Goal: Browse casually: Explore the website without a specific task or goal

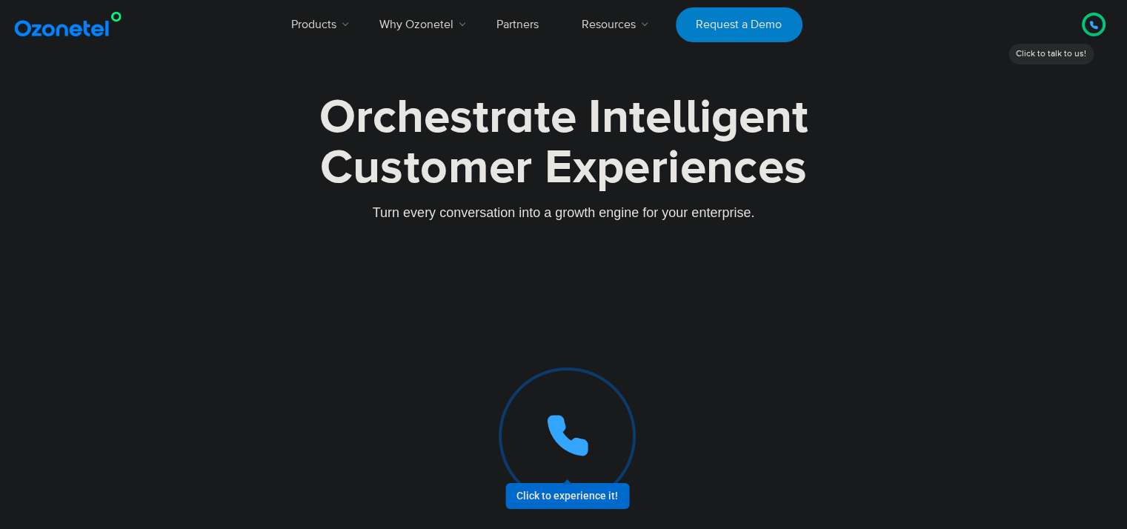
drag, startPoint x: 382, startPoint y: 127, endPoint x: 703, endPoint y: 124, distance: 320.9
click at [698, 124] on div "Orchestrate Intelligent" at bounding box center [564, 117] width 926 height 47
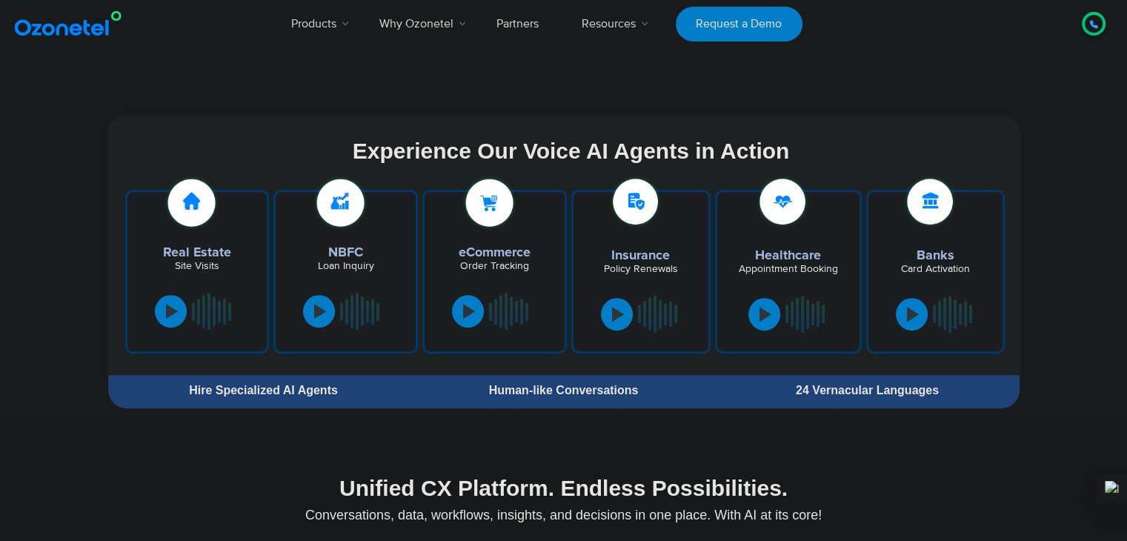
scroll to position [815, 0]
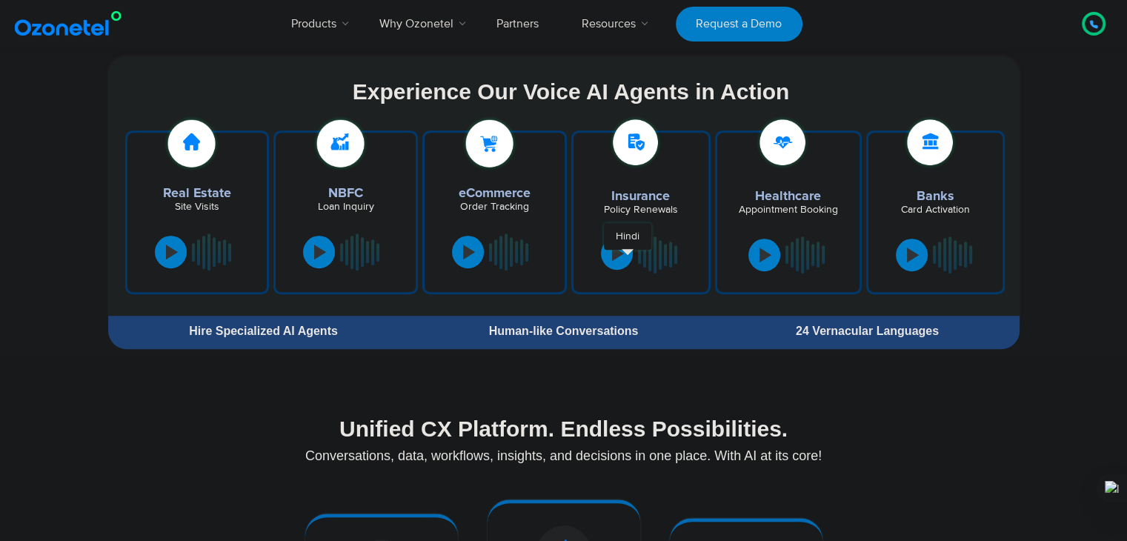
click at [626, 257] on button at bounding box center [617, 253] width 32 height 33
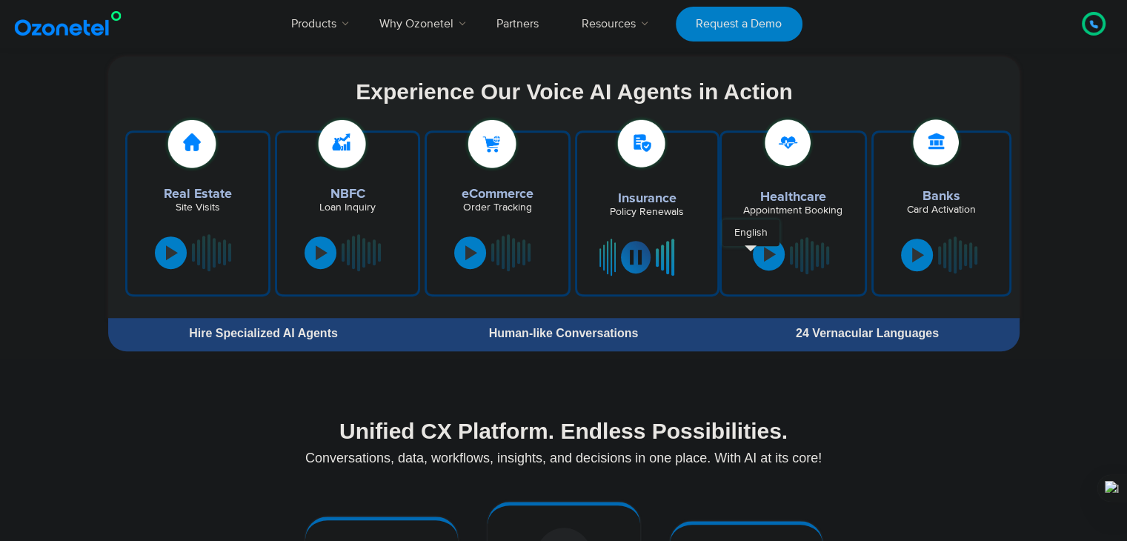
click at [756, 253] on button at bounding box center [769, 254] width 32 height 33
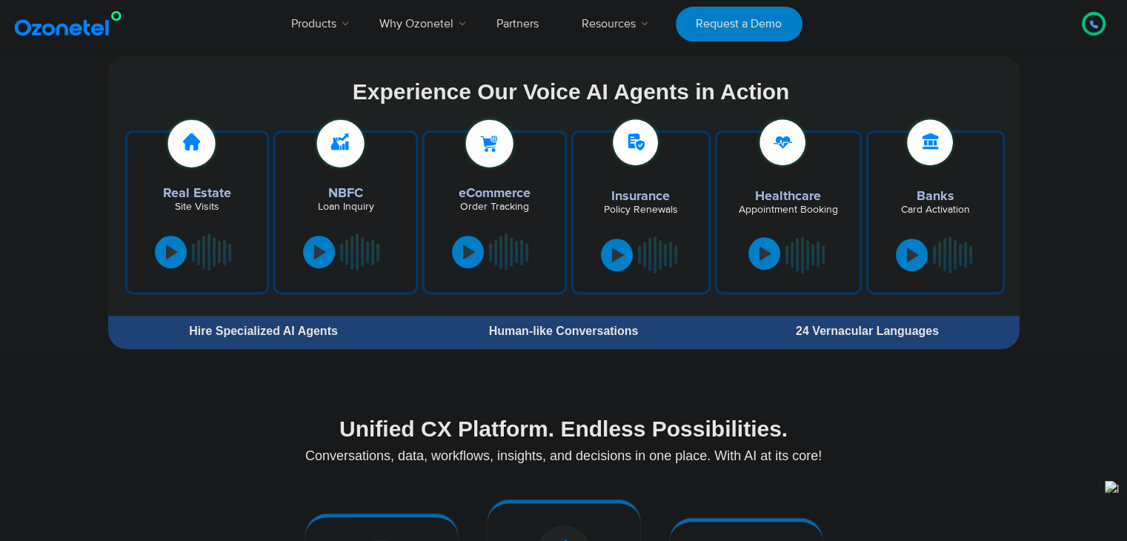
click at [757, 253] on button at bounding box center [764, 253] width 32 height 33
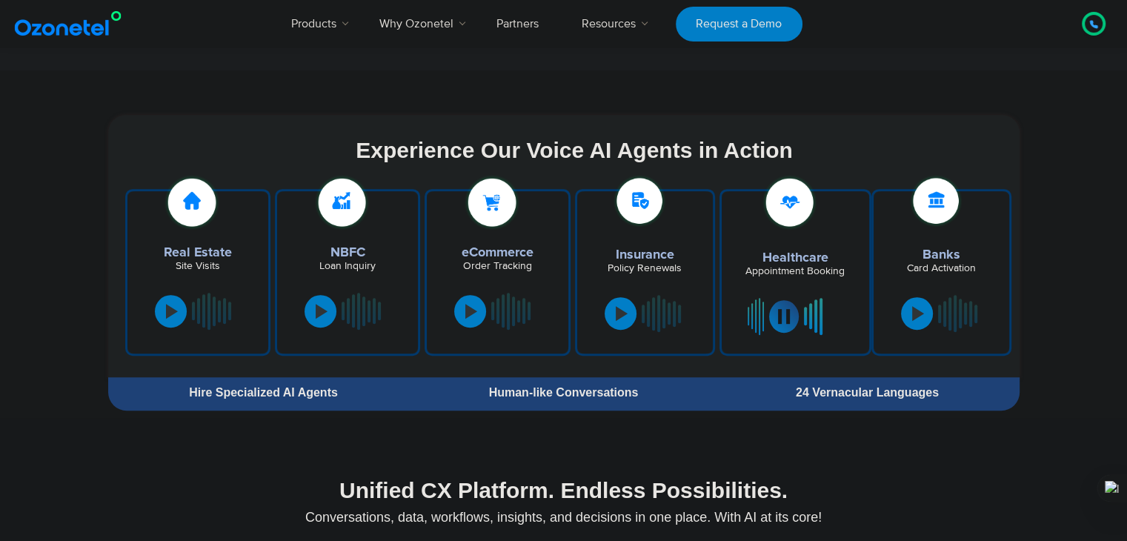
scroll to position [741, 0]
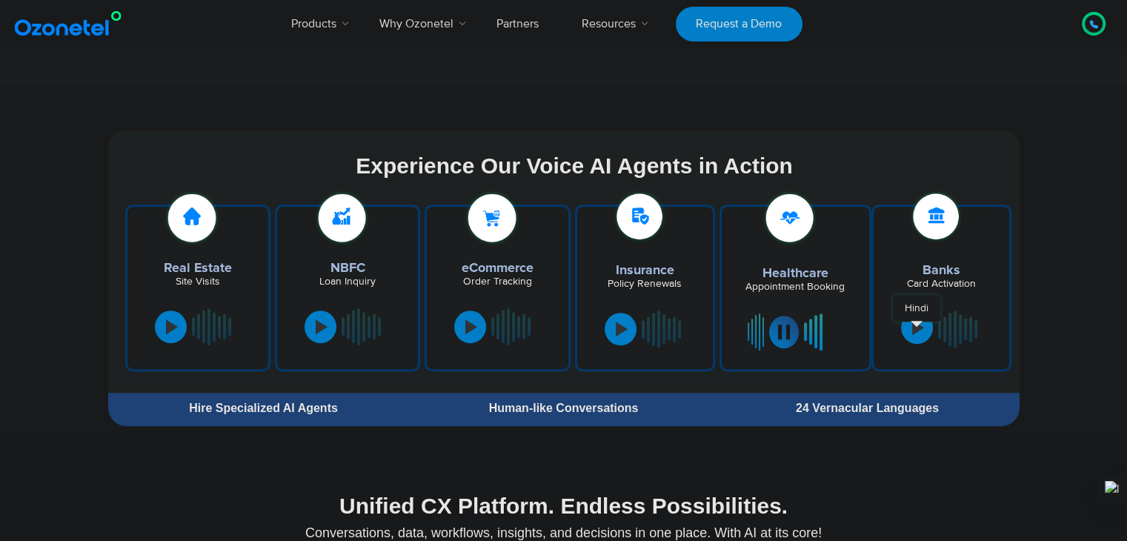
click at [917, 329] on div at bounding box center [918, 327] width 12 height 15
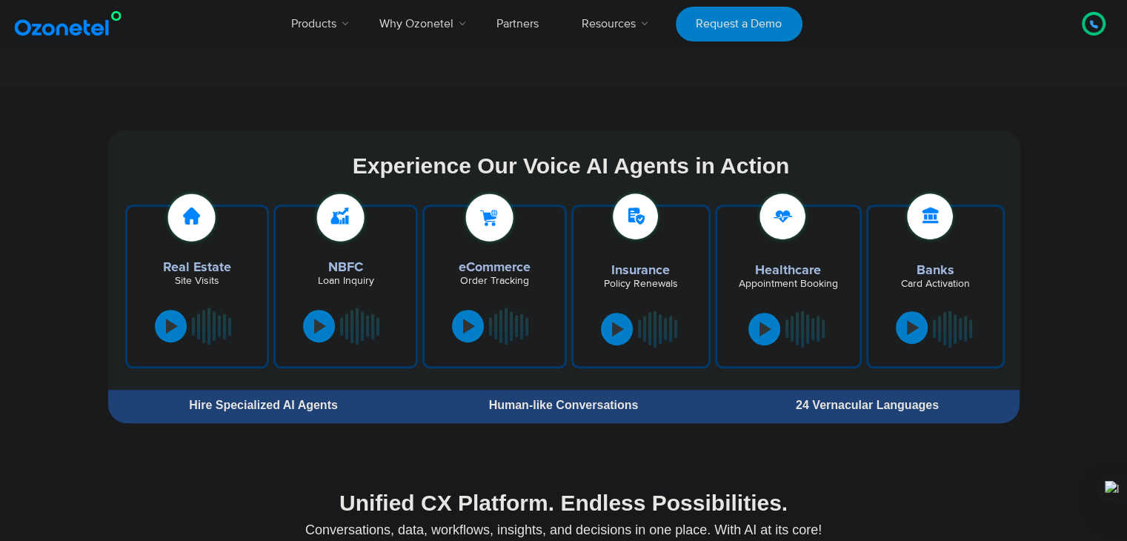
click at [918, 330] on button at bounding box center [912, 327] width 32 height 33
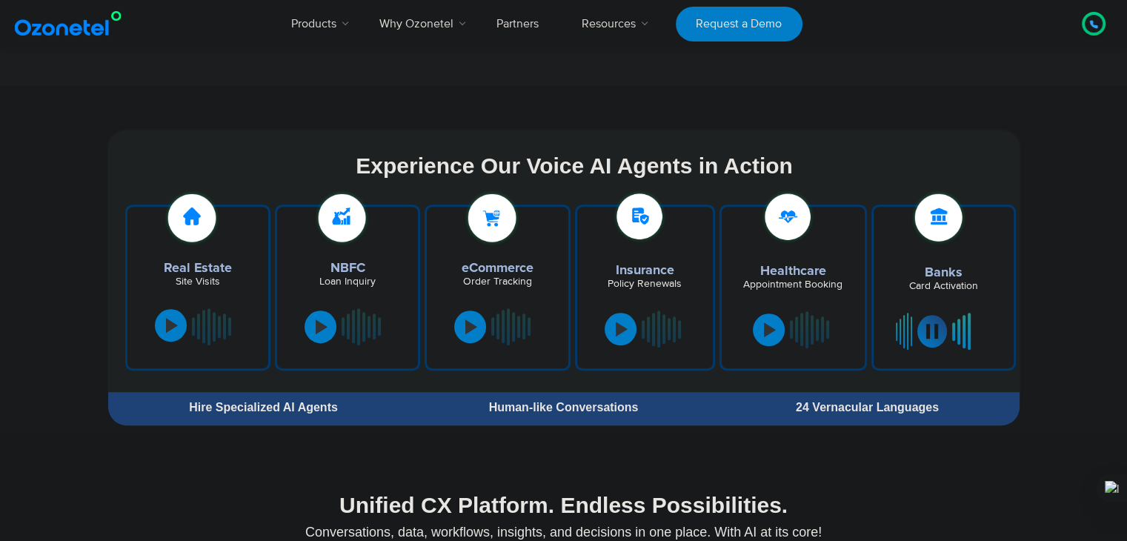
click at [160, 330] on button at bounding box center [171, 325] width 32 height 33
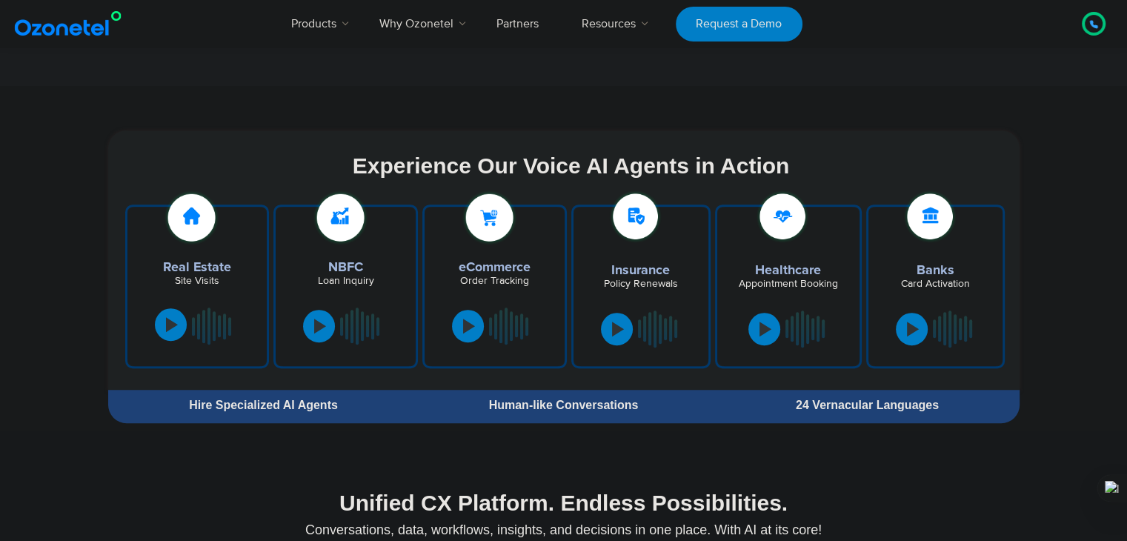
click at [160, 330] on button at bounding box center [171, 324] width 32 height 33
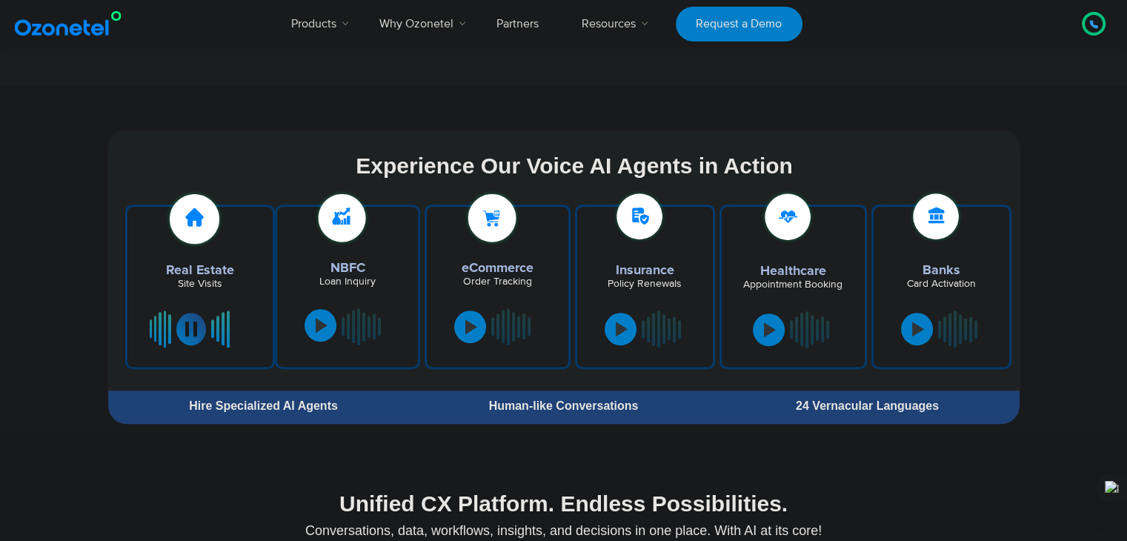
click at [316, 328] on div at bounding box center [322, 325] width 12 height 15
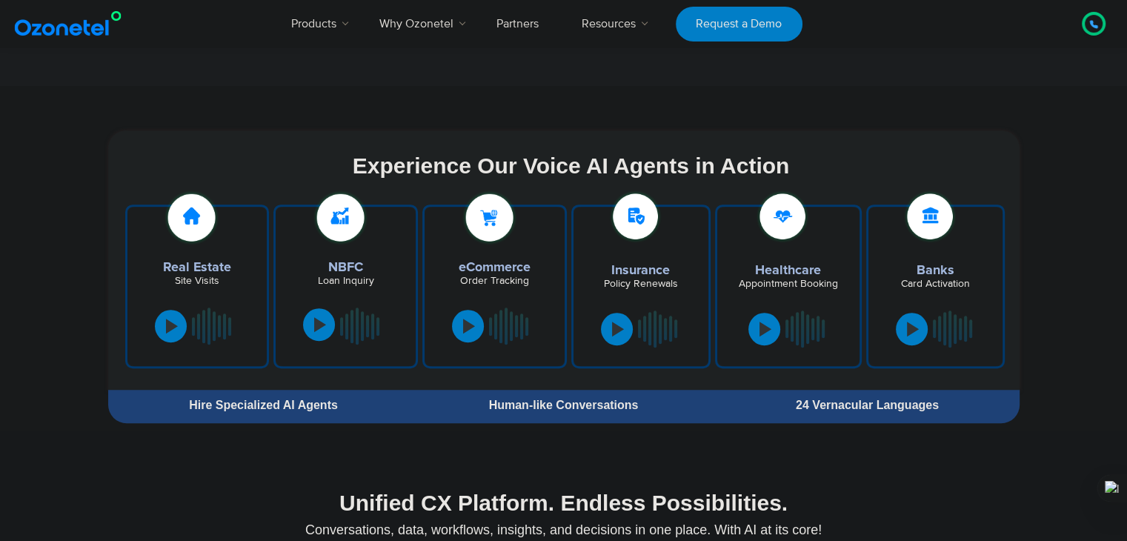
click at [315, 328] on div at bounding box center [320, 324] width 12 height 15
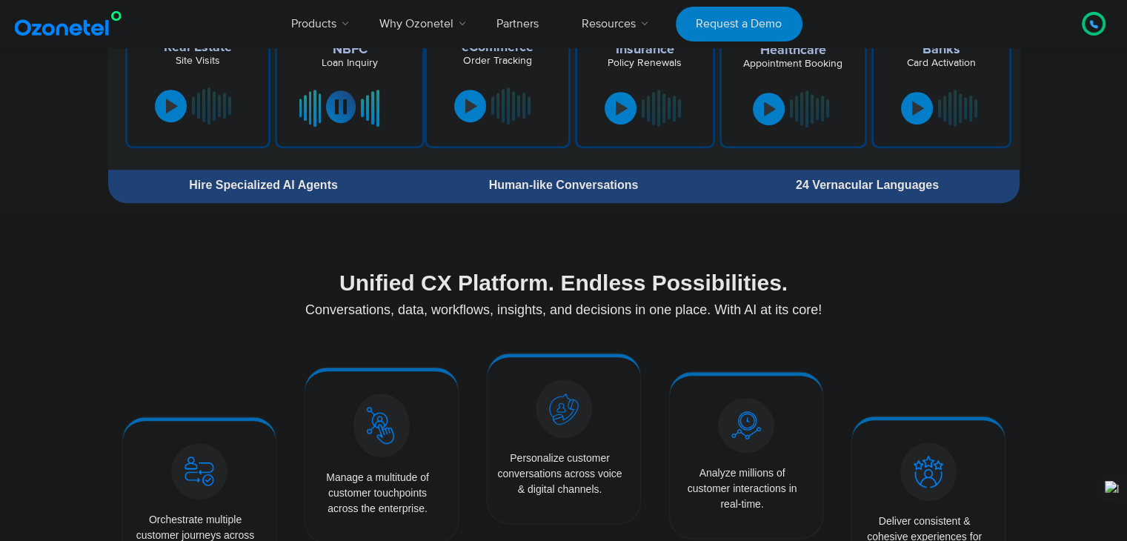
scroll to position [963, 0]
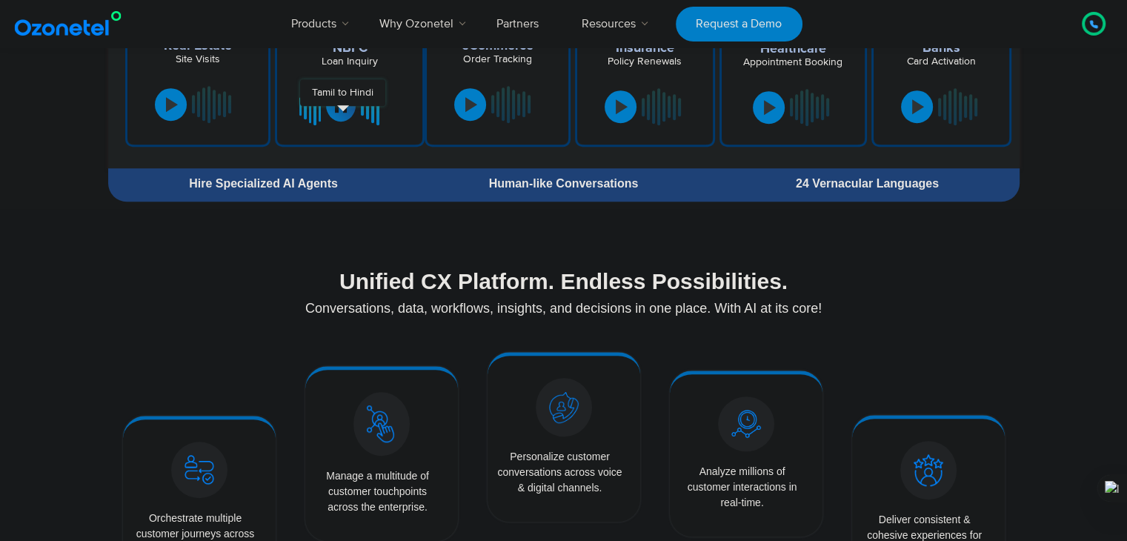
click at [342, 113] on button at bounding box center [341, 105] width 30 height 33
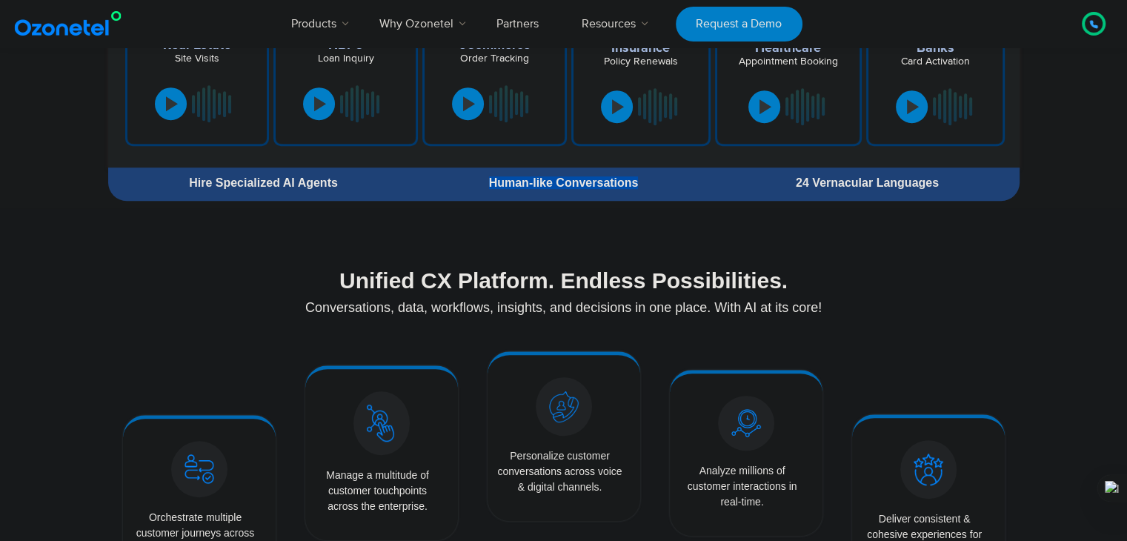
drag, startPoint x: 468, startPoint y: 195, endPoint x: 683, endPoint y: 193, distance: 215.7
click at [683, 193] on div "Human-like Conversations" at bounding box center [563, 183] width 304 height 27
click at [782, 254] on section "Unified CX Platform. Endless Possibilities. Conversations, data, workflows, ins…" at bounding box center [564, 287] width 912 height 99
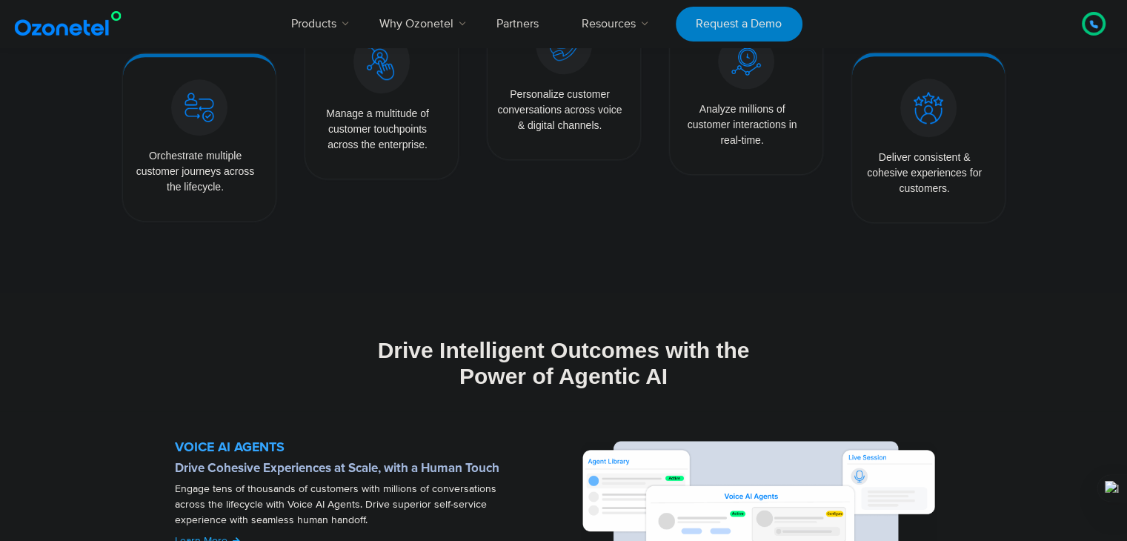
scroll to position [1334, 0]
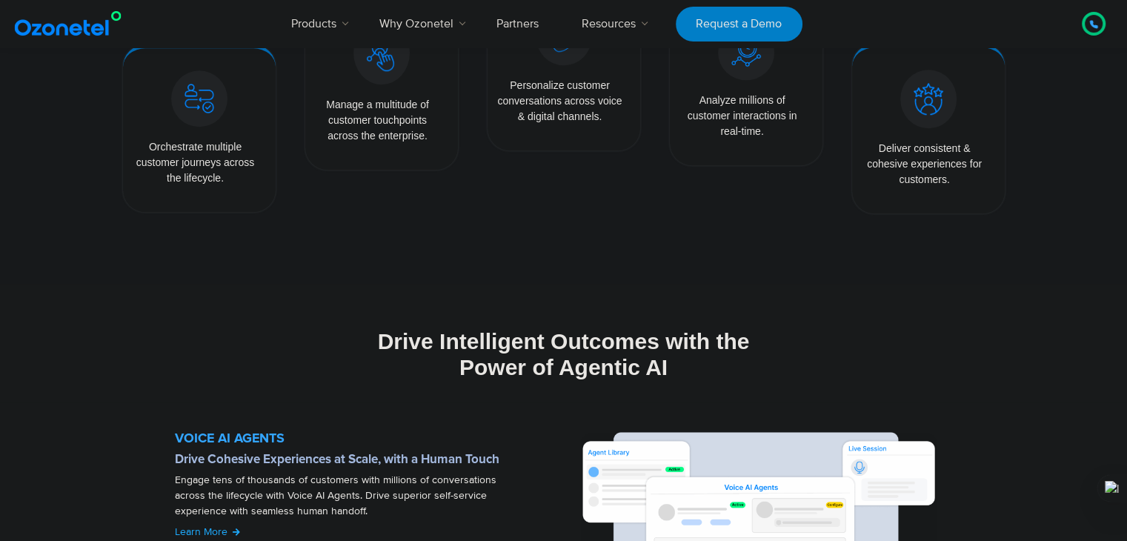
drag, startPoint x: 489, startPoint y: 353, endPoint x: 739, endPoint y: 356, distance: 249.8
click at [739, 356] on div "Drive Intelligent Outcomes with the Power of Agentic AI" at bounding box center [564, 354] width 912 height 52
click at [740, 358] on div "Drive Intelligent Outcomes with the Power of Agentic AI" at bounding box center [564, 354] width 912 height 52
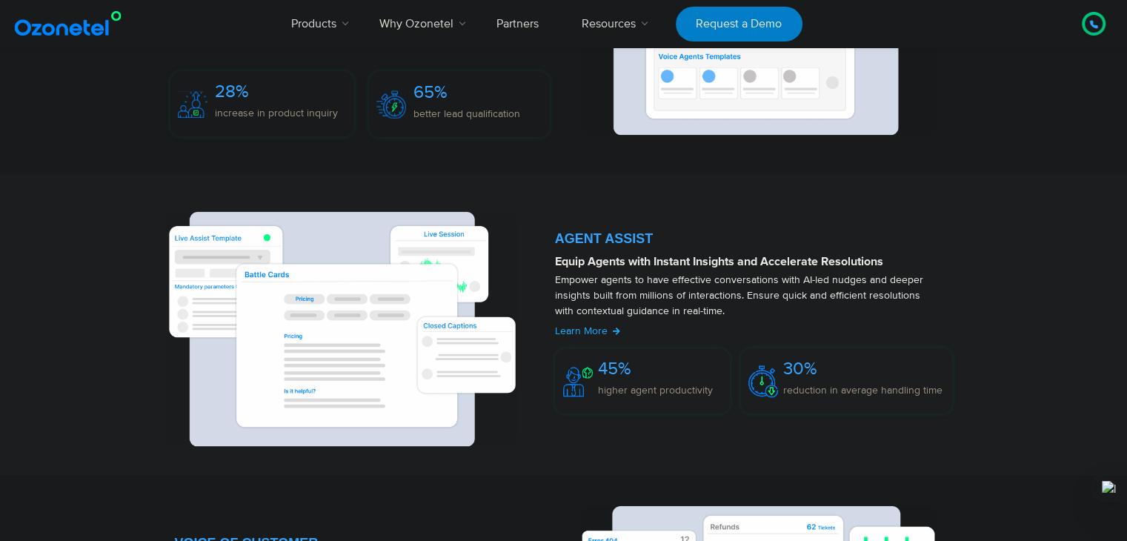
scroll to position [1853, 0]
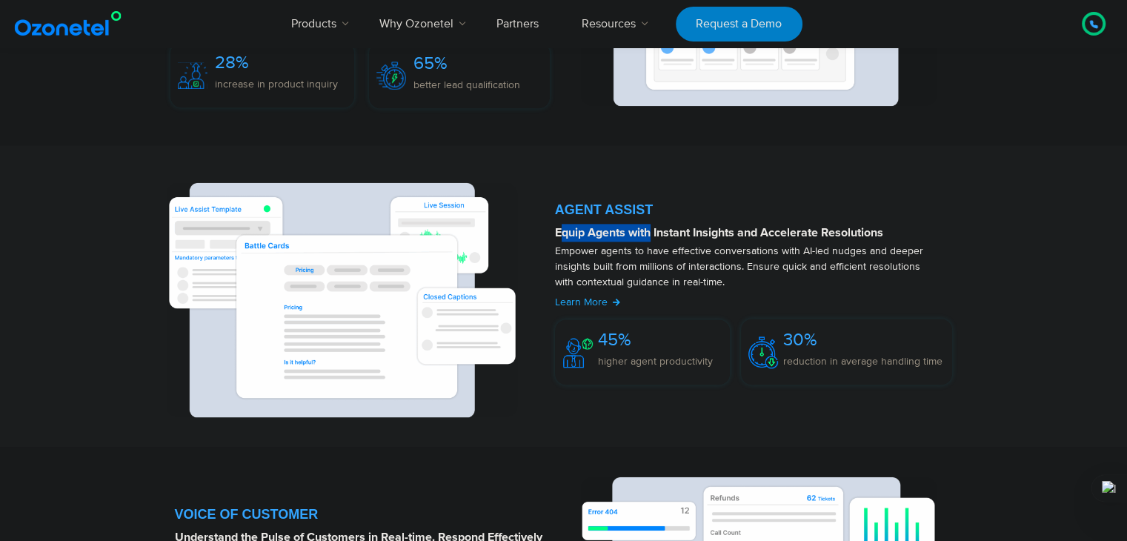
drag, startPoint x: 558, startPoint y: 236, endPoint x: 649, endPoint y: 236, distance: 91.2
click at [649, 236] on strong "Equip Agents with Instant Insights and Accelerate Resolutions" at bounding box center [719, 233] width 328 height 12
click at [663, 245] on p "Empower agents to have effective conversations with AI-led nudges and deeper in…" at bounding box center [746, 266] width 383 height 47
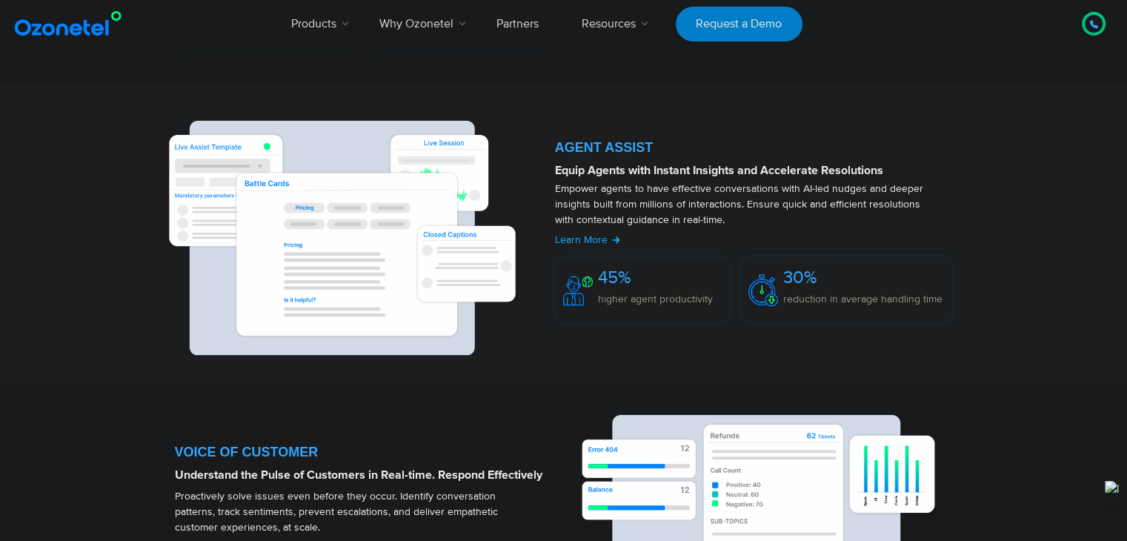
scroll to position [2075, 0]
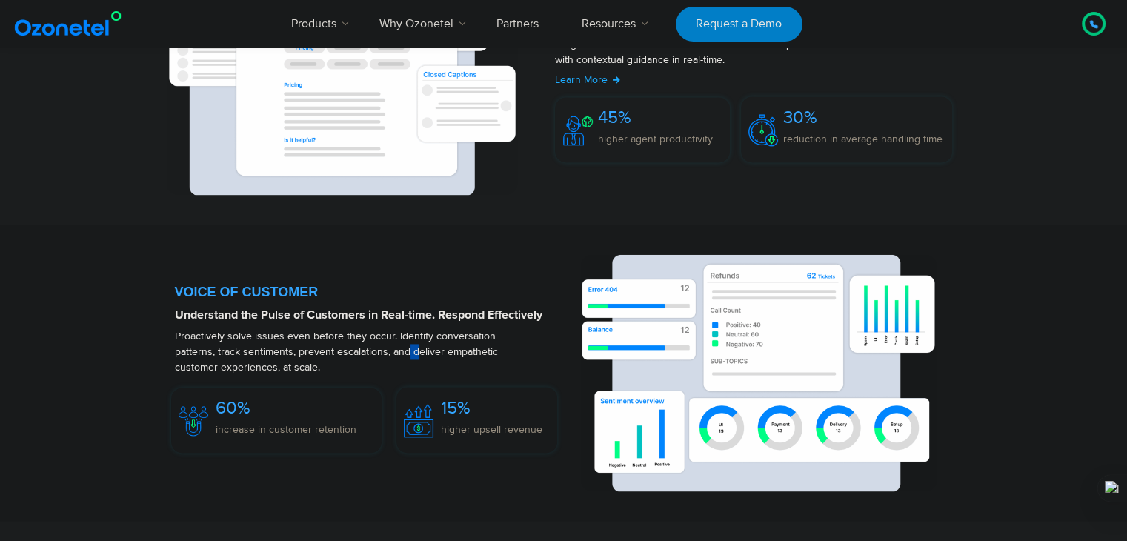
click at [329, 338] on p "Proactively solve issues even before they occur. Identify conversation patterns…" at bounding box center [351, 351] width 353 height 47
click at [362, 317] on strong "Understand the Pulse of Customers in Real-time. Respond Effectively" at bounding box center [359, 315] width 368 height 12
